Goal: Transaction & Acquisition: Purchase product/service

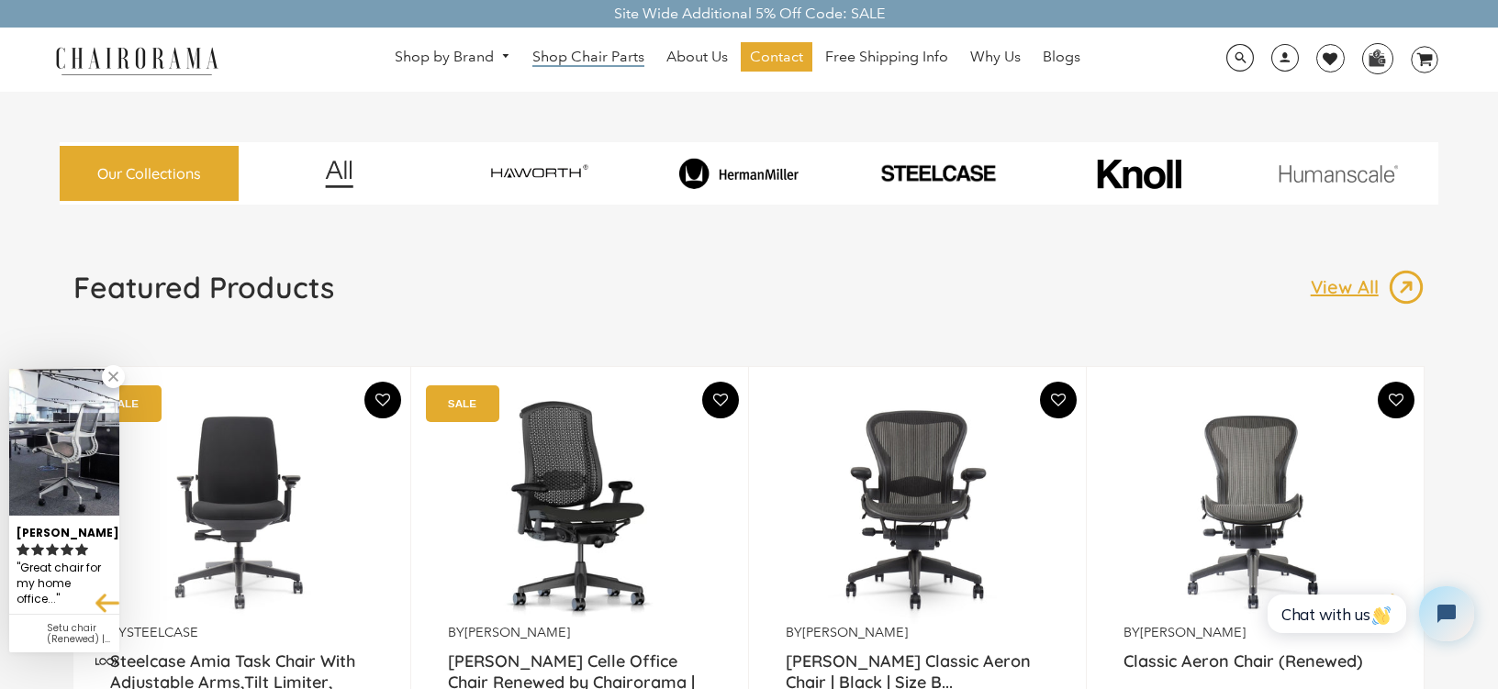
click at [619, 58] on span "Shop Chair Parts" at bounding box center [588, 57] width 112 height 19
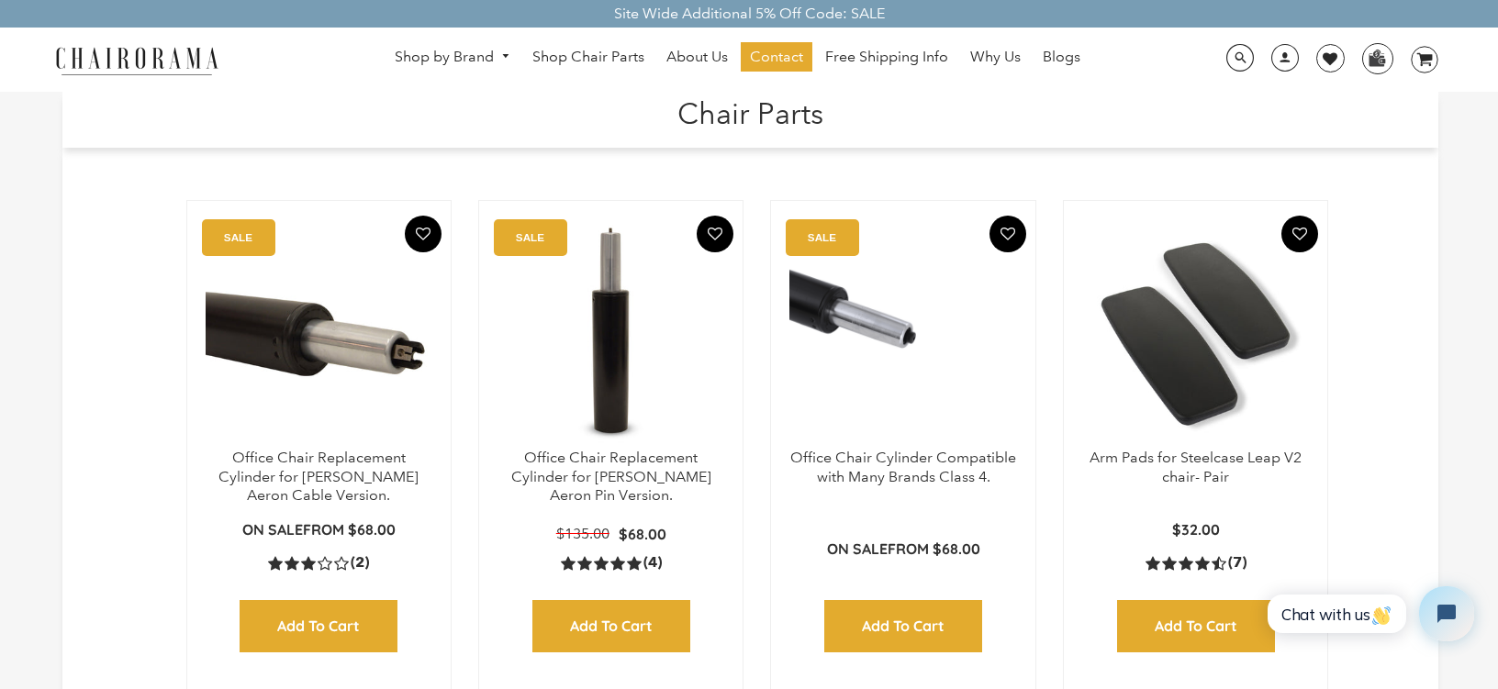
click at [1171, 357] on img at bounding box center [1195, 333] width 227 height 229
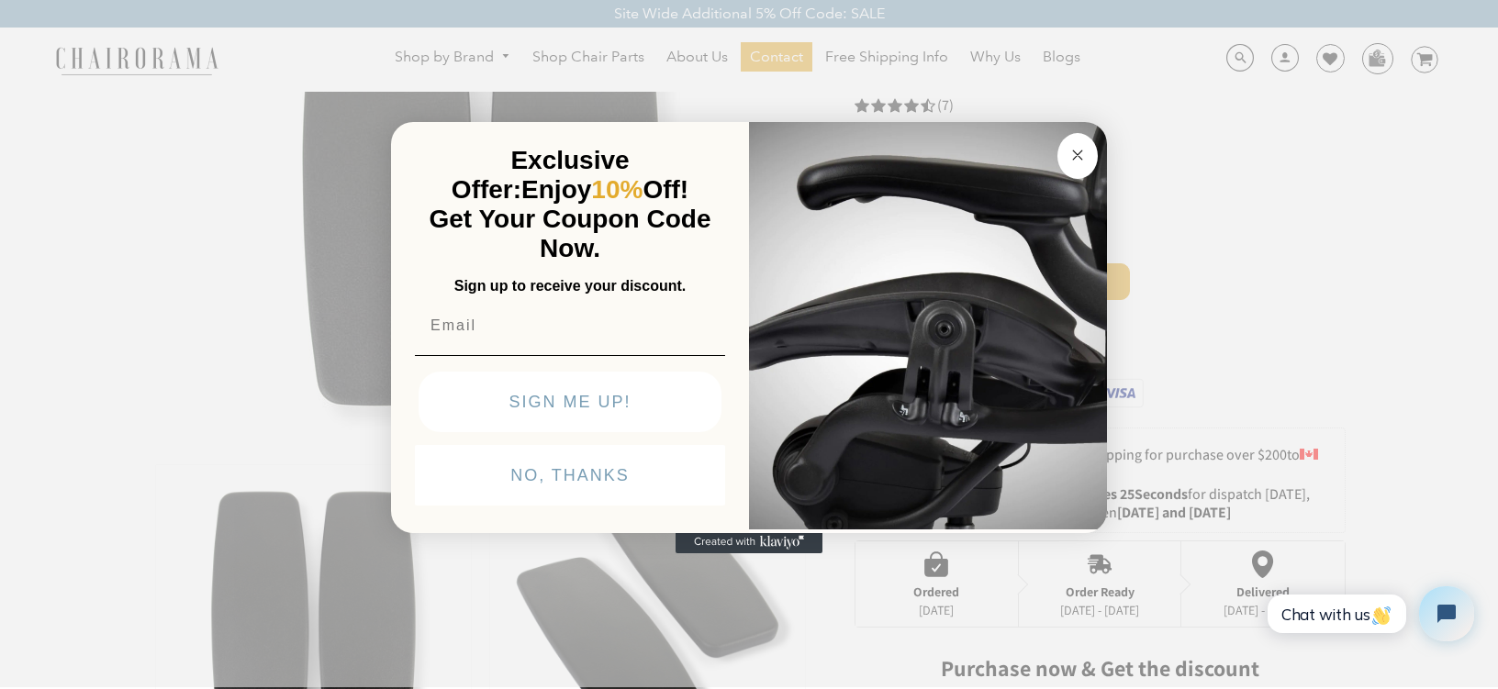
click at [1073, 151] on circle "Close dialog" at bounding box center [1077, 154] width 21 height 21
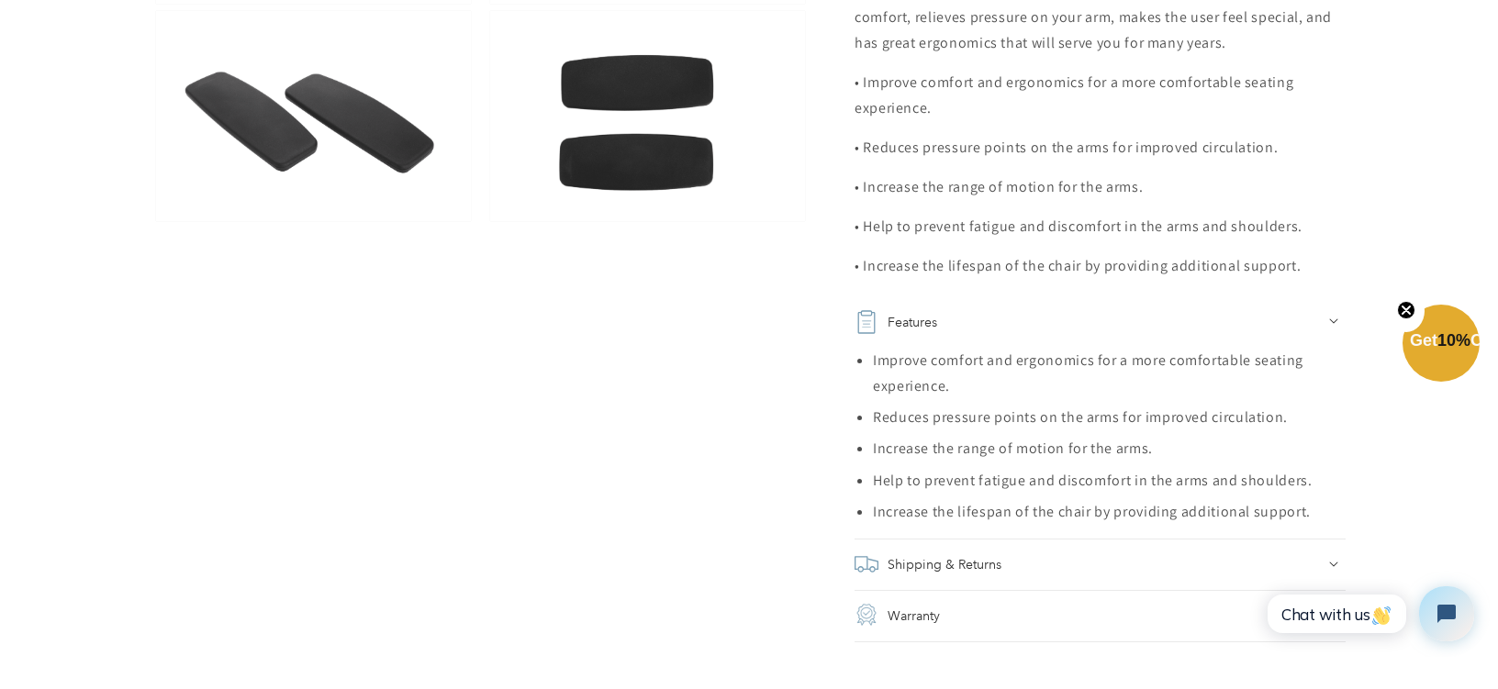
scroll to position [1468, 0]
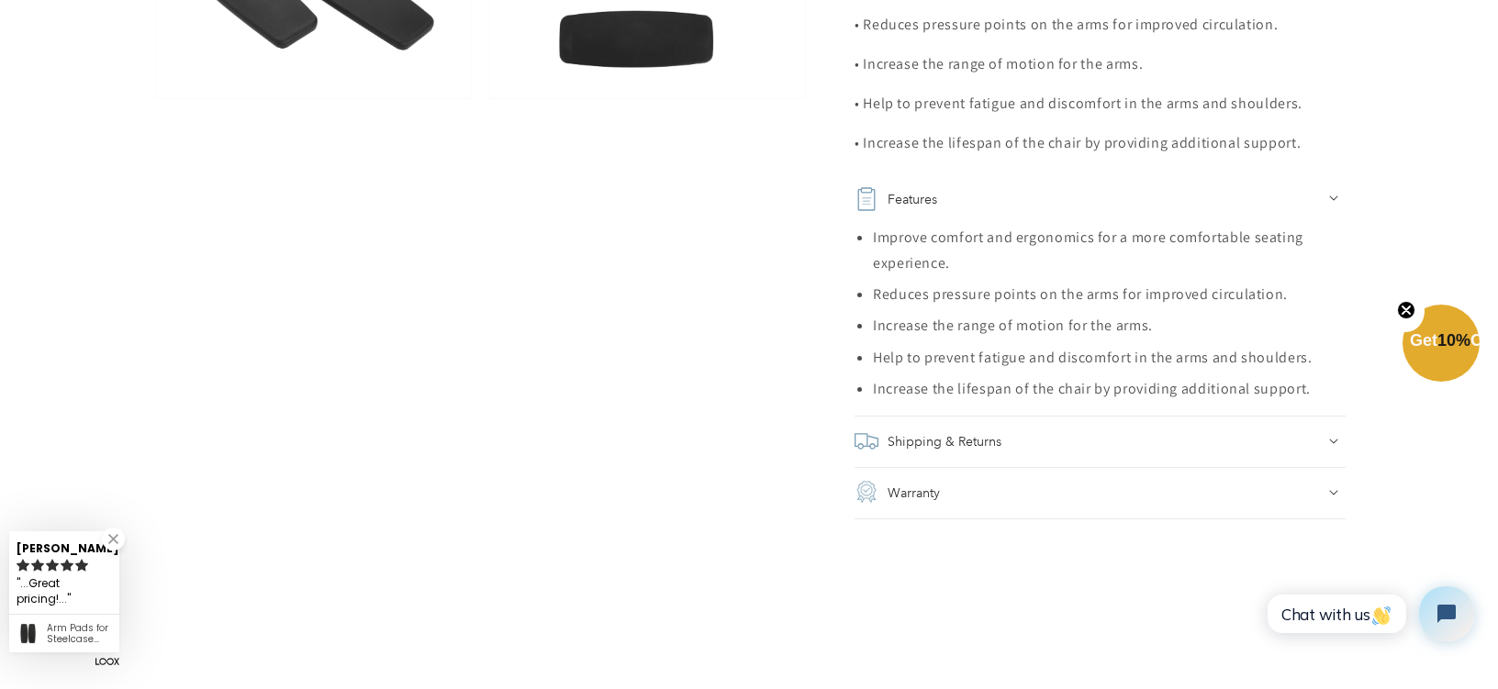
click at [932, 429] on h2 "Shipping & Returns" at bounding box center [944, 442] width 114 height 26
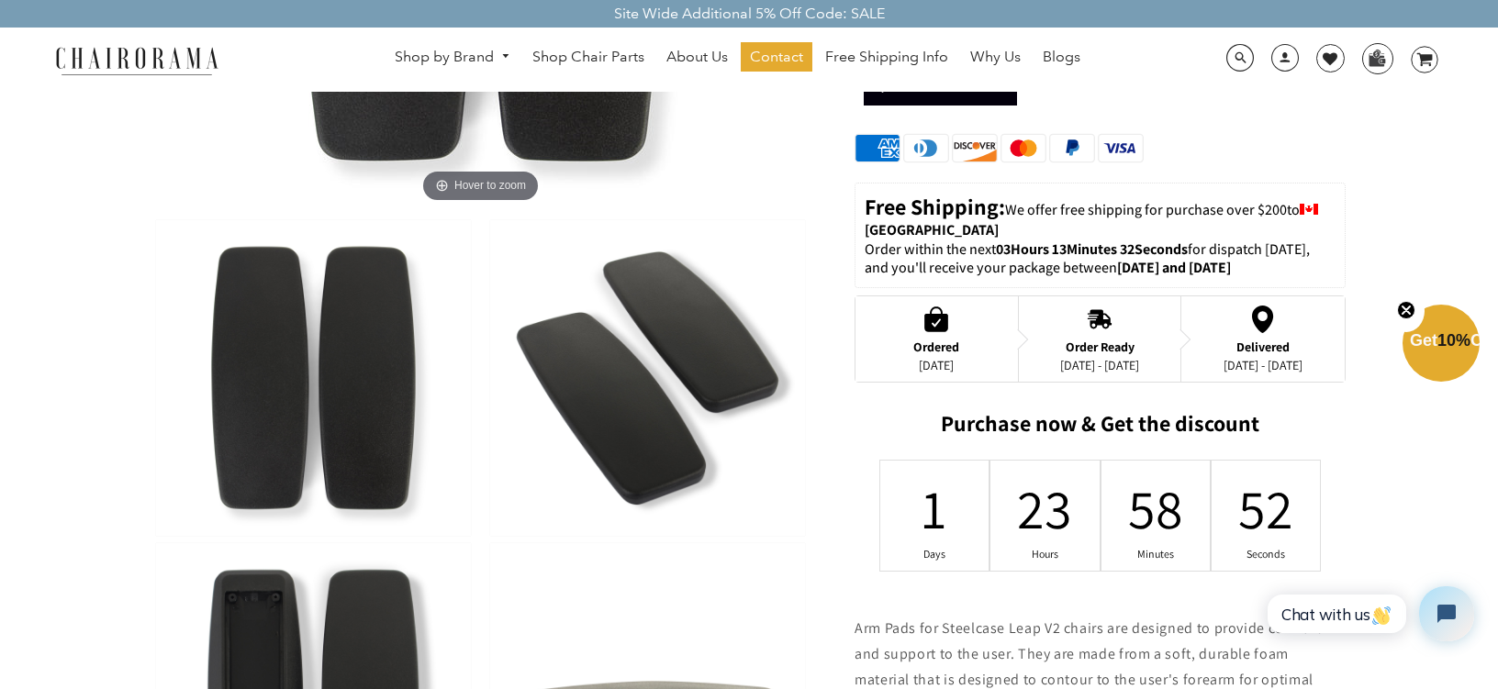
scroll to position [244, 0]
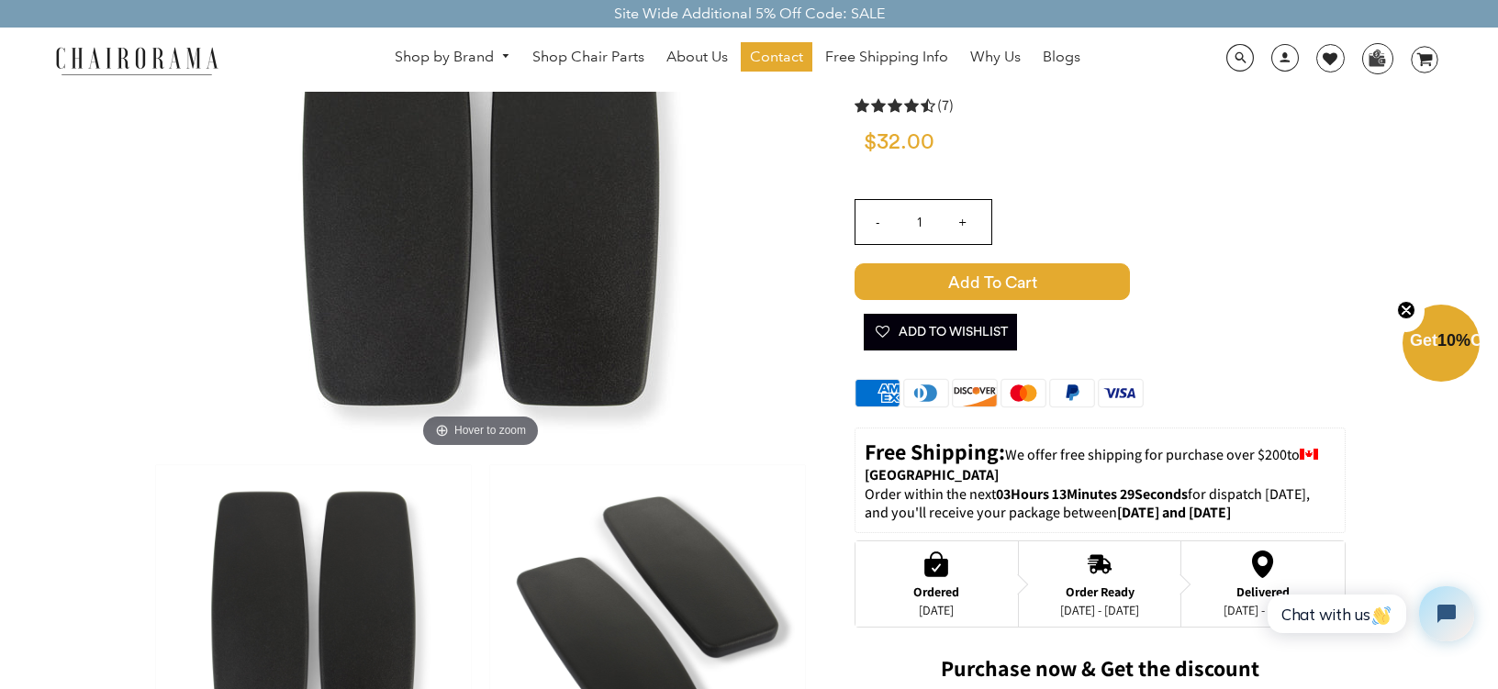
click at [963, 283] on span "Add to Cart" at bounding box center [991, 281] width 275 height 37
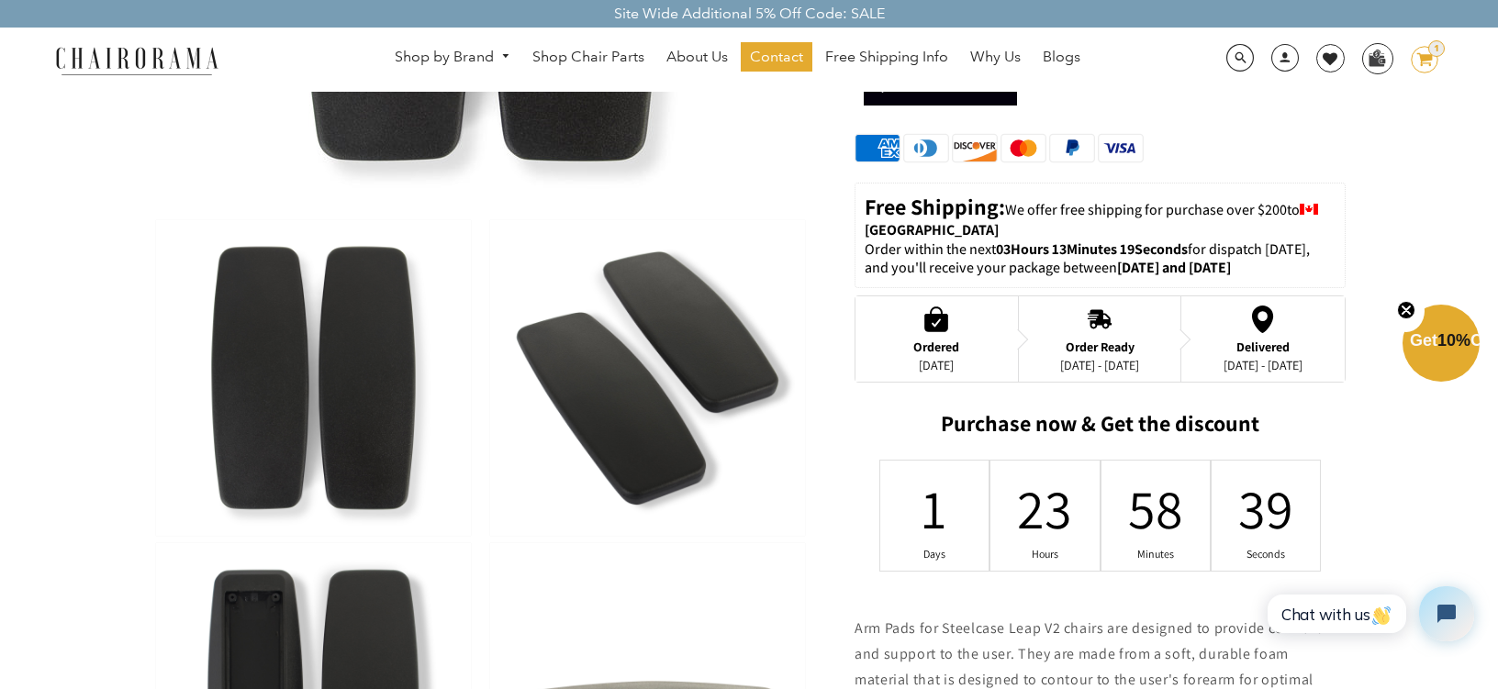
scroll to position [0, 0]
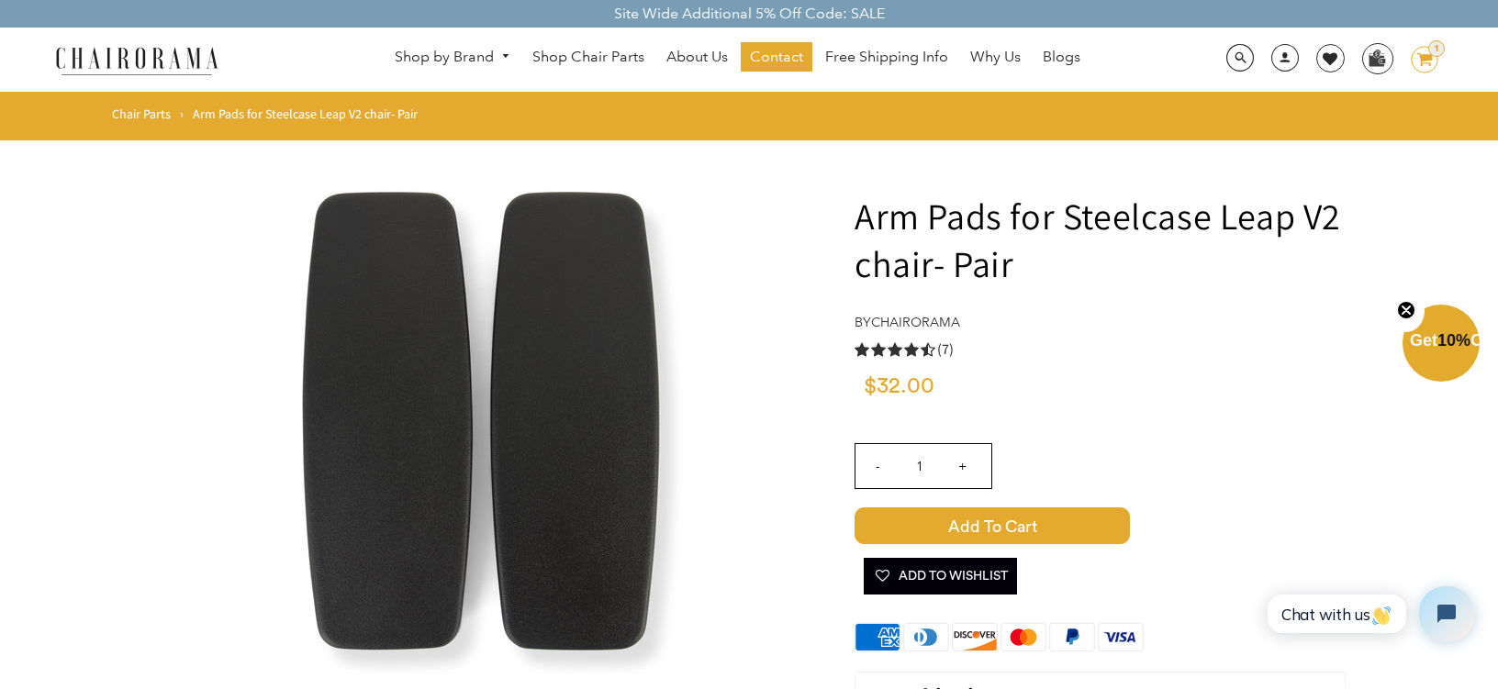
click at [1426, 58] on icon at bounding box center [1424, 59] width 16 height 13
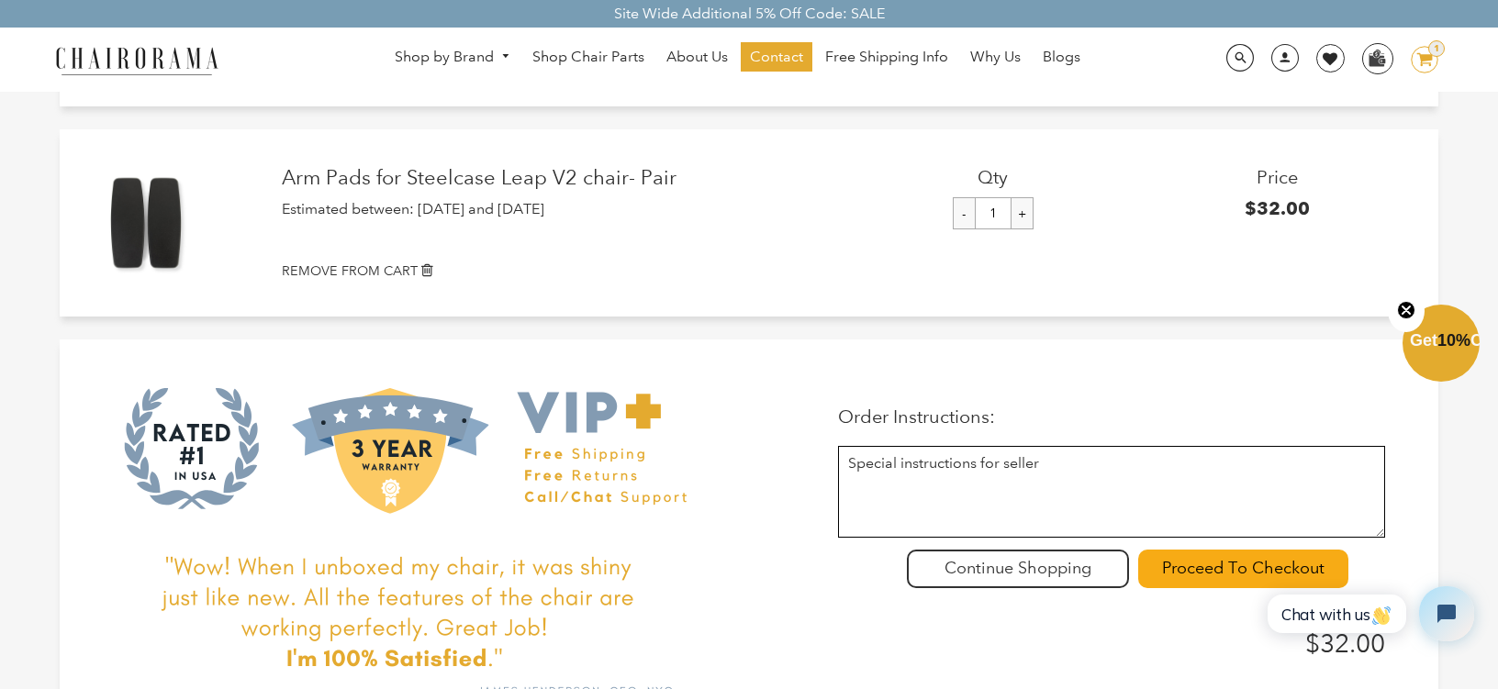
scroll to position [244, 0]
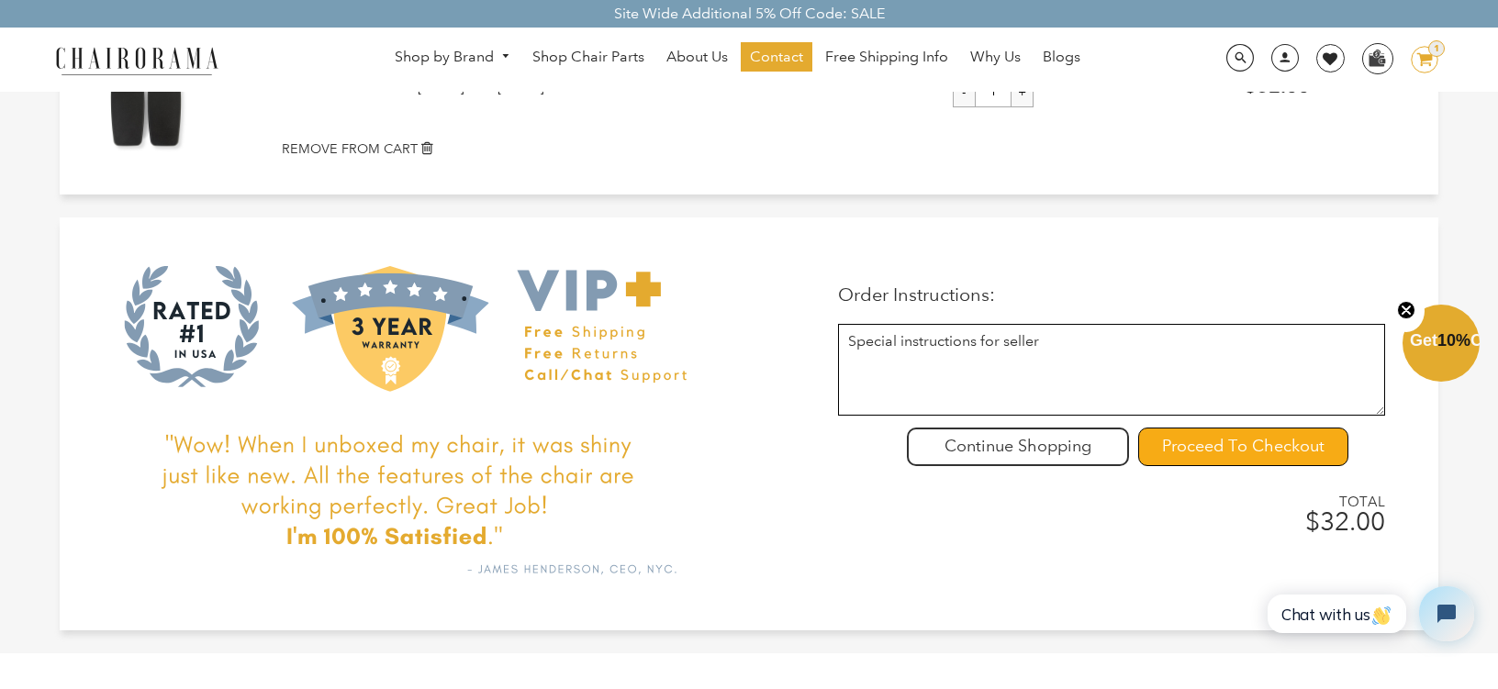
click at [1186, 449] on input "Proceed To Checkout" at bounding box center [1243, 447] width 210 height 39
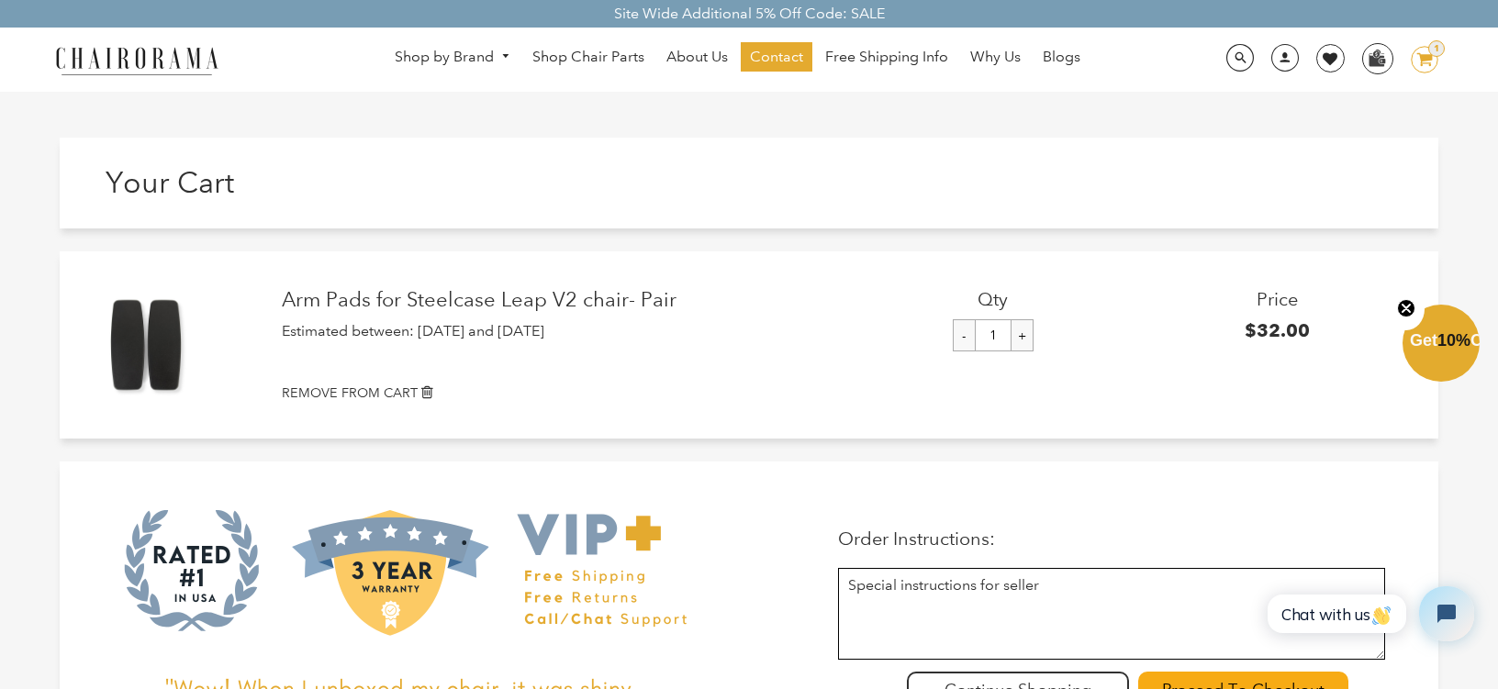
click at [1428, 58] on icon at bounding box center [1424, 59] width 16 height 13
click at [377, 395] on small "REMOVE FROM CART" at bounding box center [350, 393] width 136 height 17
